Goal: Task Accomplishment & Management: Use online tool/utility

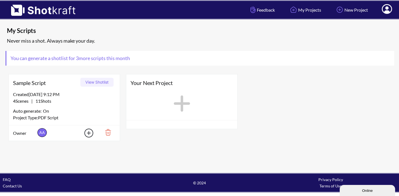
click at [45, 81] on span "Sample Script" at bounding box center [45, 83] width 65 height 8
click at [90, 83] on button "View Shotlist" at bounding box center [96, 82] width 33 height 9
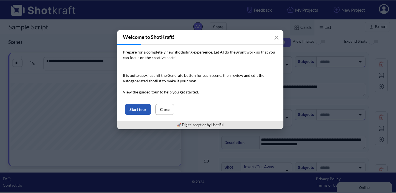
click at [140, 111] on button "Start tour" at bounding box center [138, 109] width 26 height 11
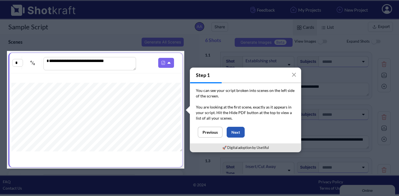
click at [233, 133] on button "Next" at bounding box center [236, 132] width 18 height 11
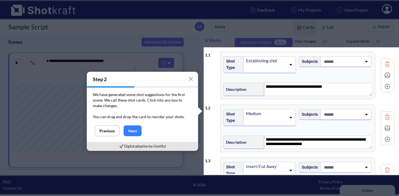
click at [287, 119] on icon at bounding box center [290, 118] width 7 height 4
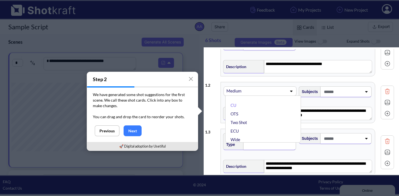
click at [304, 81] on div "**********" at bounding box center [299, 102] width 189 height 47
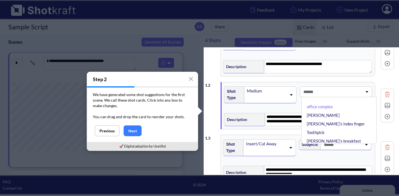
click at [330, 93] on span at bounding box center [332, 91] width 61 height 9
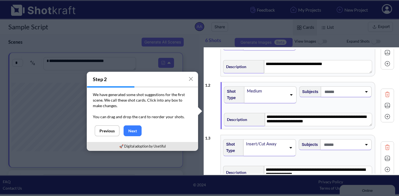
click at [330, 93] on span at bounding box center [342, 91] width 39 height 9
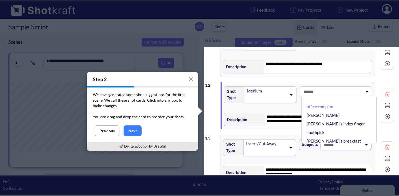
click at [330, 93] on span at bounding box center [332, 91] width 61 height 9
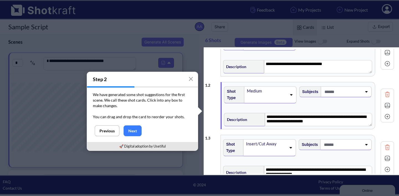
click at [365, 92] on icon at bounding box center [366, 92] width 7 height 4
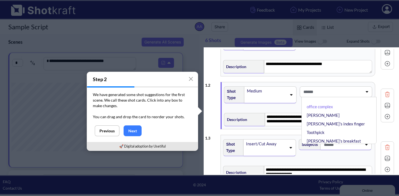
click at [365, 91] on icon at bounding box center [366, 92] width 7 height 4
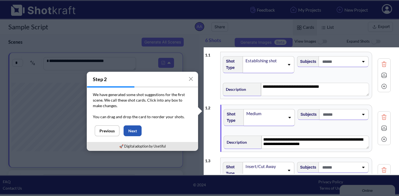
click at [131, 131] on button "Next" at bounding box center [133, 131] width 18 height 11
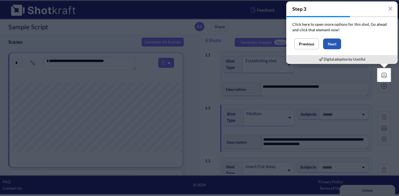
click at [331, 47] on button "Next" at bounding box center [332, 44] width 18 height 11
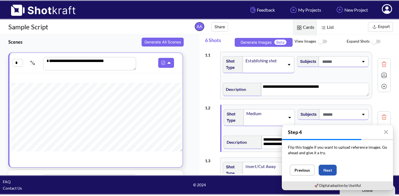
click at [326, 172] on button "Next" at bounding box center [328, 170] width 18 height 11
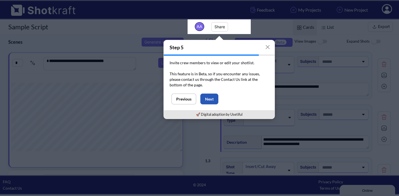
click at [210, 98] on button "Next" at bounding box center [210, 99] width 18 height 11
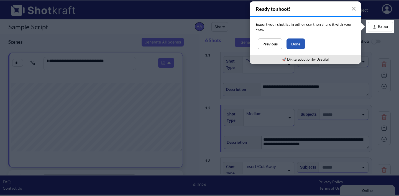
click at [301, 44] on button "Done" at bounding box center [296, 44] width 19 height 11
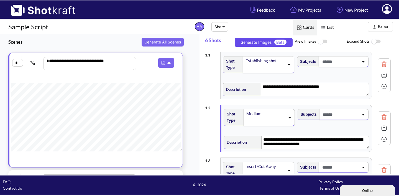
click at [261, 43] on button "Generate Images Beta" at bounding box center [264, 42] width 58 height 9
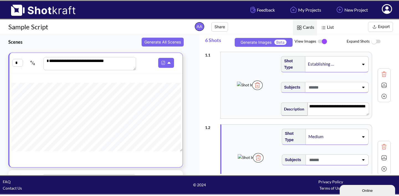
click at [384, 26] on button "Export" at bounding box center [380, 27] width 25 height 10
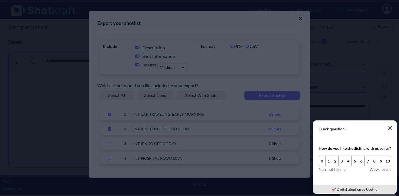
click at [390, 128] on icon "button" at bounding box center [390, 128] width 3 height 3
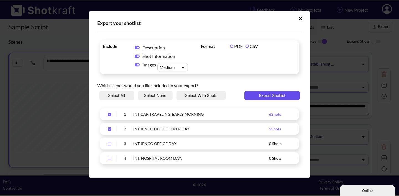
click at [268, 98] on button "Export Shotlist" at bounding box center [272, 95] width 55 height 9
click at [299, 16] on icon "Upload Script" at bounding box center [301, 19] width 4 height 6
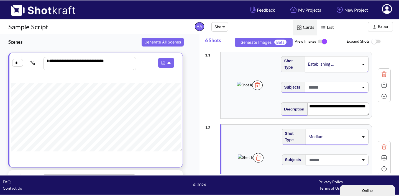
click at [30, 8] on img at bounding box center [40, 8] width 81 height 15
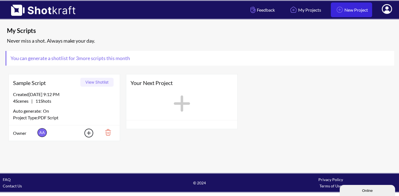
click at [347, 8] on link "New Project" at bounding box center [351, 9] width 41 height 15
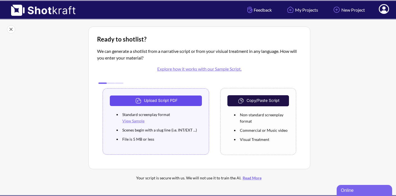
click at [179, 103] on button "Upload Script PDF" at bounding box center [156, 101] width 92 height 11
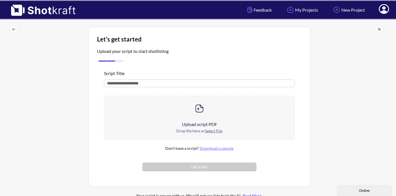
click at [103, 60] on div at bounding box center [102, 60] width 8 height 1
